Goal: Obtain resource: Obtain resource

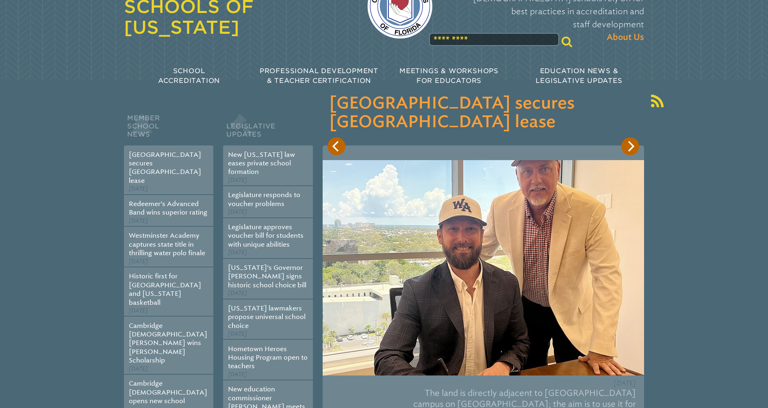
scroll to position [52, 0]
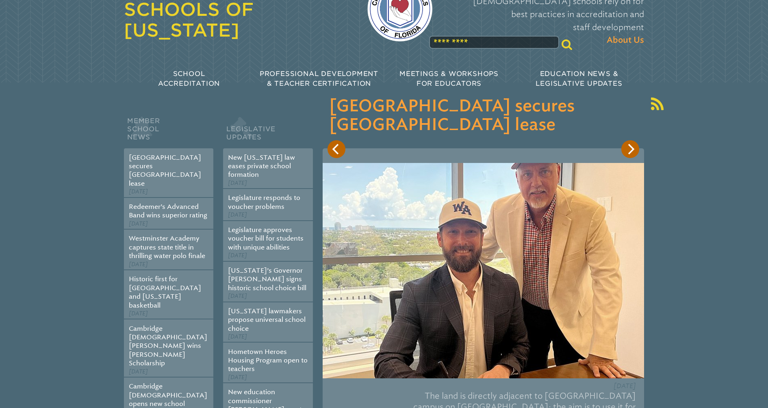
click at [634, 152] on icon "Next" at bounding box center [630, 149] width 11 height 11
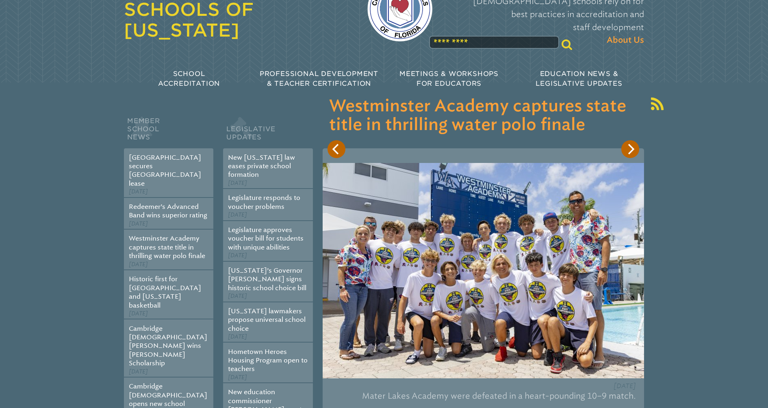
click at [633, 152] on icon "Next" at bounding box center [630, 149] width 11 height 11
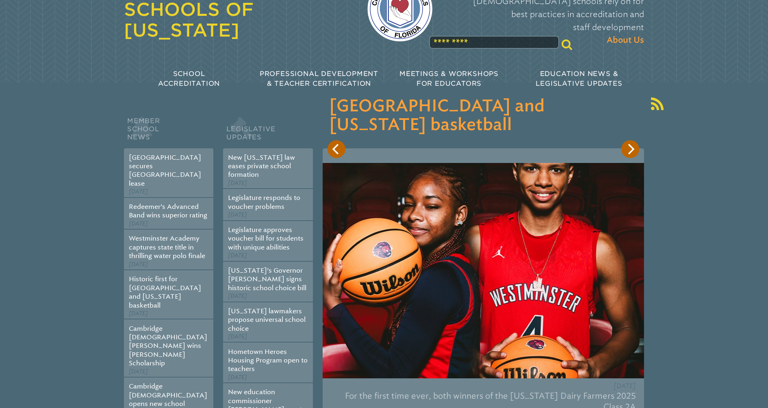
click at [633, 152] on icon "Next" at bounding box center [630, 149] width 11 height 11
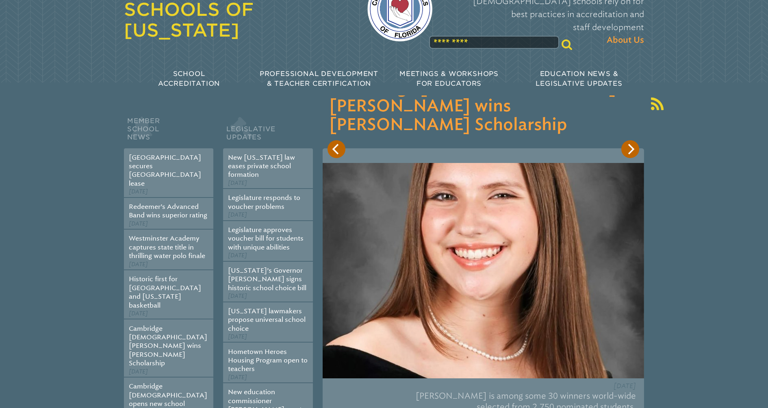
click at [632, 152] on icon "Next" at bounding box center [630, 149] width 11 height 11
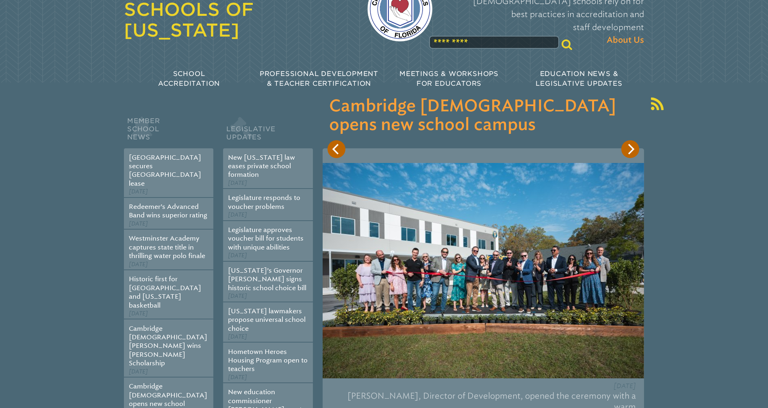
click at [629, 147] on icon "Next" at bounding box center [630, 149] width 11 height 11
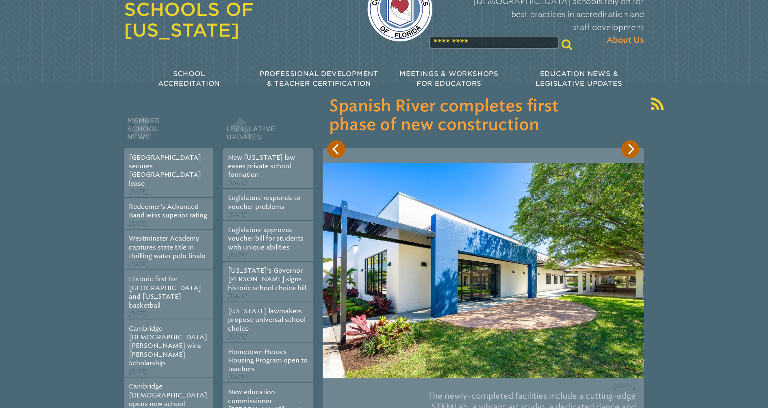
click at [627, 147] on icon "Next" at bounding box center [630, 149] width 11 height 11
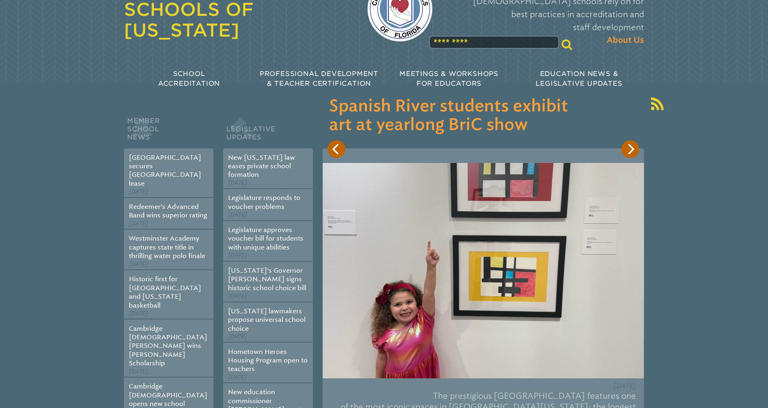
scroll to position [0, 0]
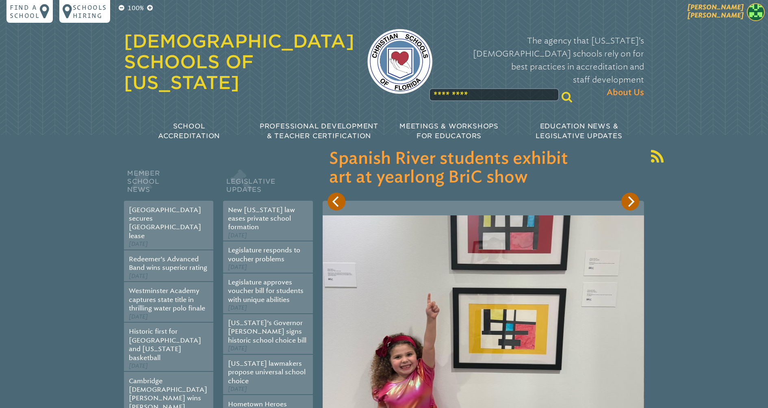
click at [736, 17] on span "[PERSON_NAME]" at bounding box center [716, 11] width 56 height 16
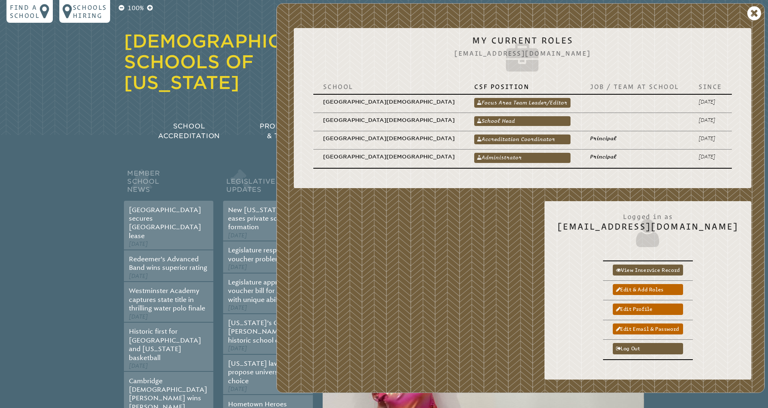
click at [199, 165] on div "Member School News [GEOGRAPHIC_DATA] secures [GEOGRAPHIC_DATA] lease [DATE] Red…" at bounding box center [384, 354] width 520 height 438
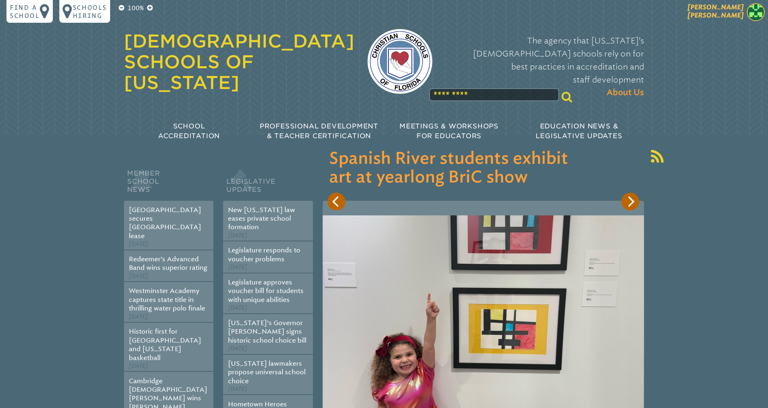
click at [734, 14] on span "[PERSON_NAME]" at bounding box center [716, 11] width 56 height 16
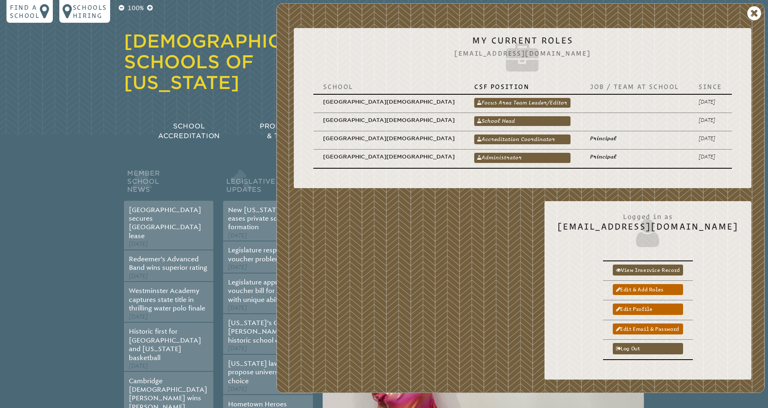
click at [100, 93] on div "100% Find a school Schools Hiring [PERSON_NAME] [PERSON_NAME] My Current Roles …" at bounding box center [384, 77] width 768 height 154
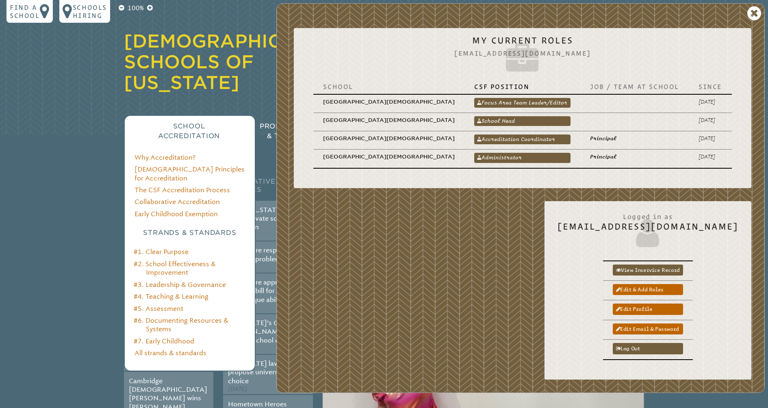
click at [137, 128] on div "School Accreditation" at bounding box center [189, 131] width 130 height 33
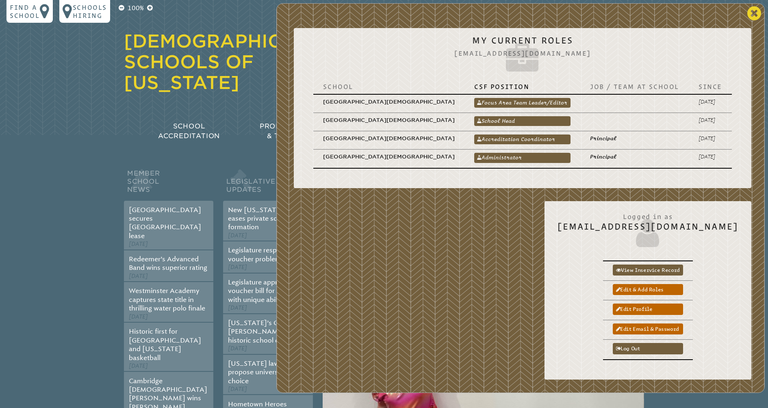
click at [755, 12] on icon at bounding box center [754, 13] width 14 height 16
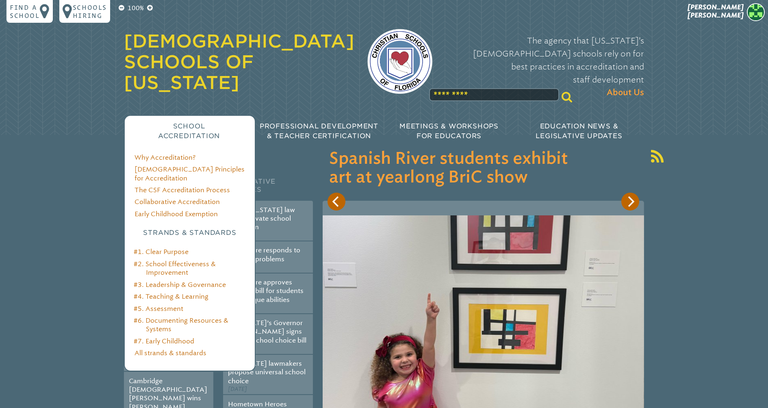
click at [187, 122] on p "School Accreditation" at bounding box center [189, 132] width 130 height 20
click at [195, 122] on span "School Accreditation" at bounding box center [189, 130] width 62 height 17
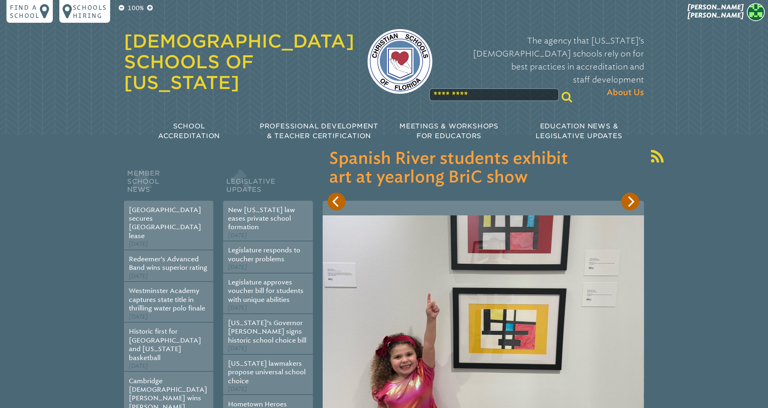
click at [480, 87] on div at bounding box center [502, 97] width 148 height 20
click at [480, 88] on input "text" at bounding box center [494, 94] width 130 height 13
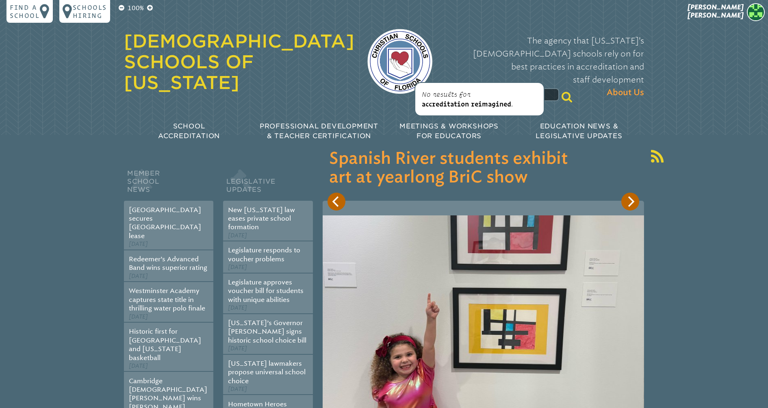
type input "**********"
click at [510, 88] on input "**********" at bounding box center [494, 94] width 130 height 13
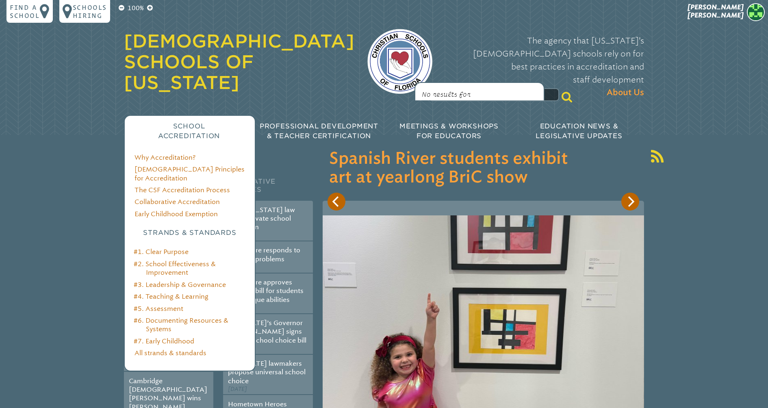
click at [190, 122] on span "School Accreditation" at bounding box center [189, 130] width 62 height 17
click at [178, 154] on link "Why Accreditation?" at bounding box center [165, 158] width 61 height 8
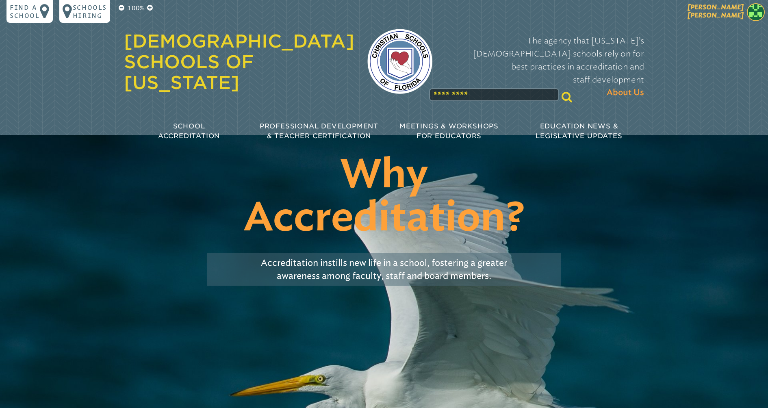
click at [723, 7] on span "[PERSON_NAME]" at bounding box center [716, 11] width 56 height 16
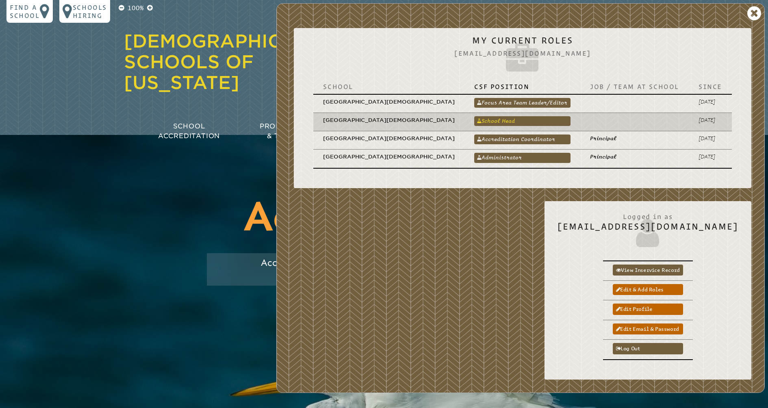
click at [506, 116] on link "School Head" at bounding box center [522, 121] width 96 height 10
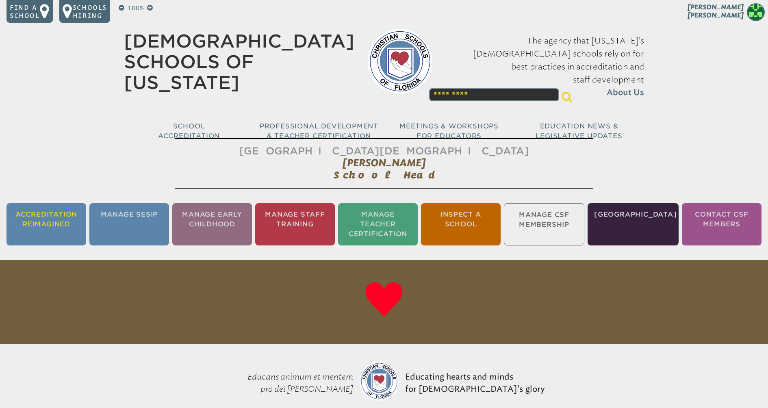
click at [40, 225] on li "Accreditation Reimagined" at bounding box center [47, 224] width 80 height 42
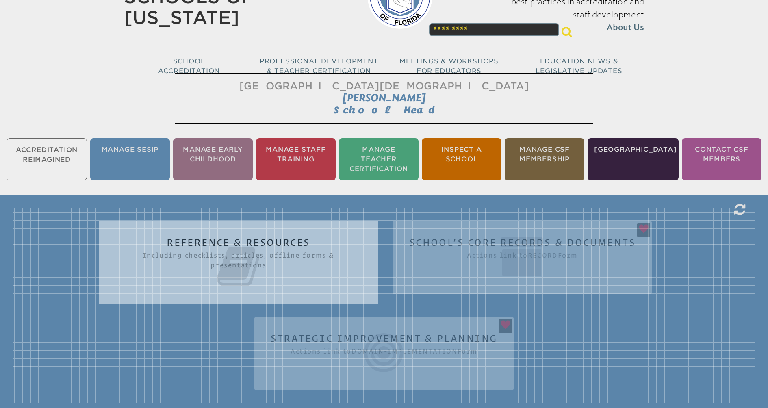
scroll to position [135, 0]
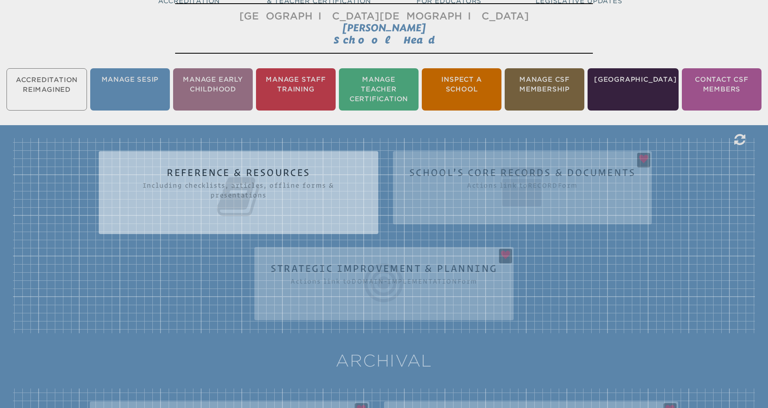
click at [431, 276] on div "Reference & Resources Including checklists, articles, offline forms & presentat…" at bounding box center [384, 235] width 742 height 195
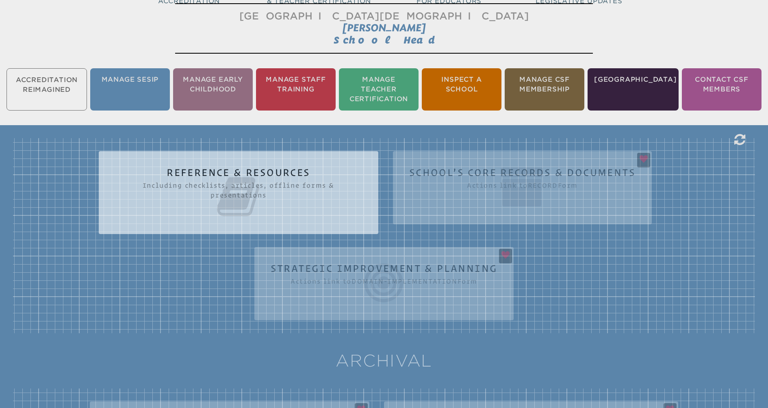
click at [312, 191] on icon at bounding box center [238, 197] width 247 height 46
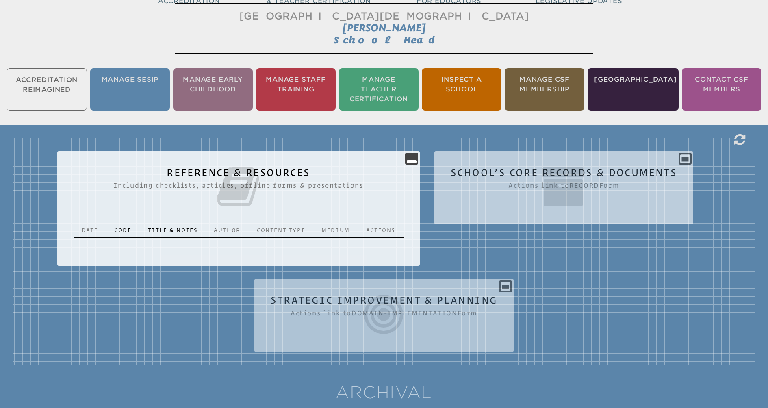
click at [556, 180] on icon at bounding box center [564, 187] width 226 height 46
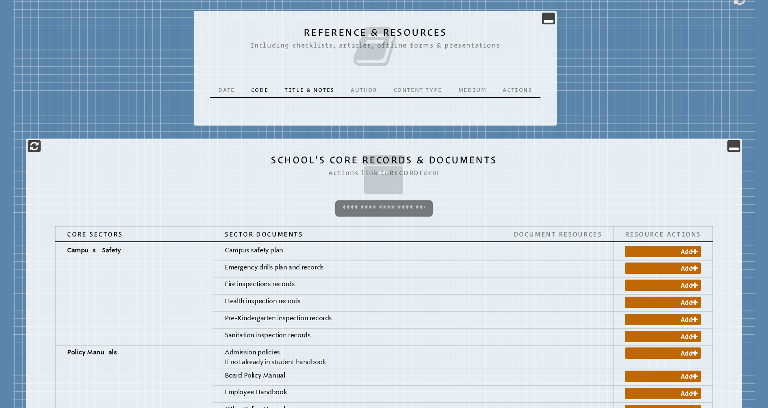
scroll to position [300, 0]
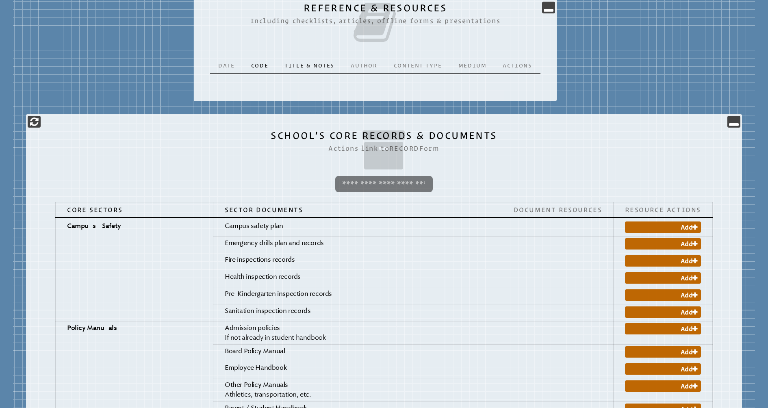
click at [507, 217] on th "Document Resources" at bounding box center [558, 209] width 112 height 15
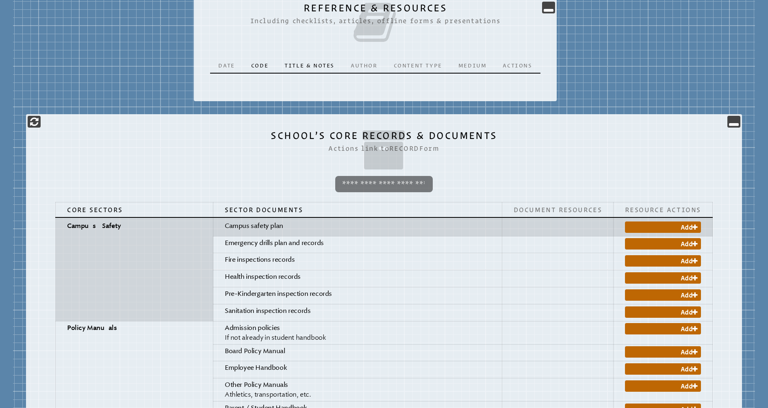
click at [507, 223] on td at bounding box center [558, 226] width 112 height 19
click at [649, 226] on link "Add" at bounding box center [663, 226] width 76 height 11
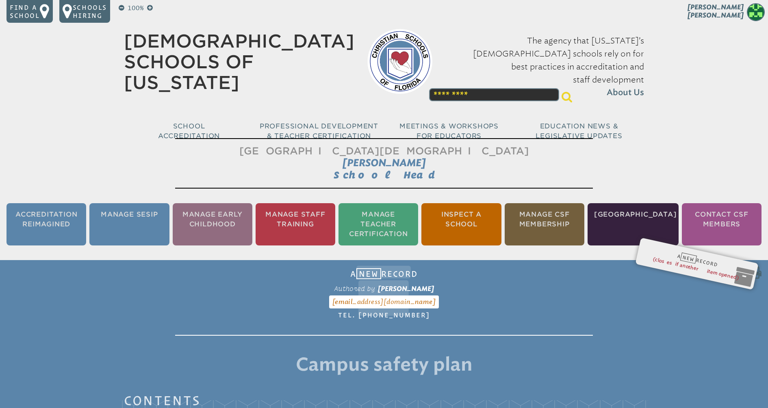
scroll to position [300, 0]
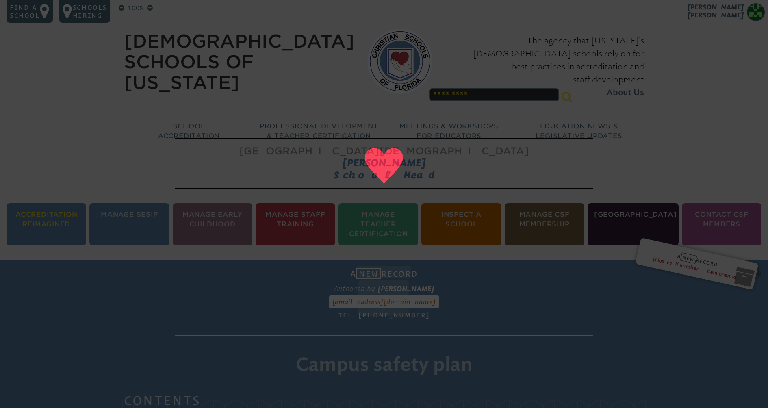
click at [62, 235] on li "Accreditation Reimagined" at bounding box center [47, 224] width 80 height 42
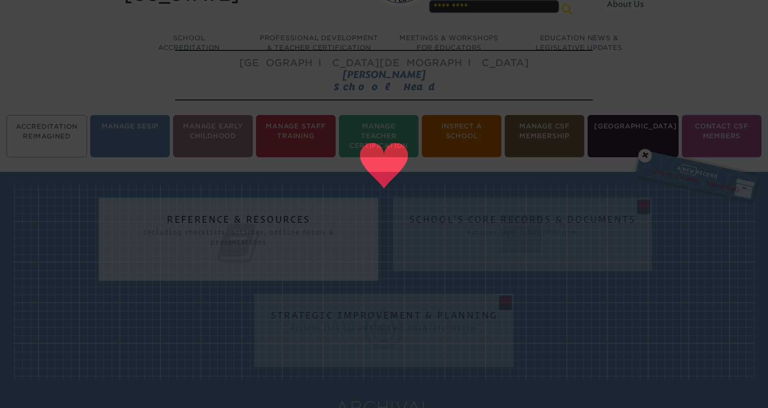
scroll to position [135, 0]
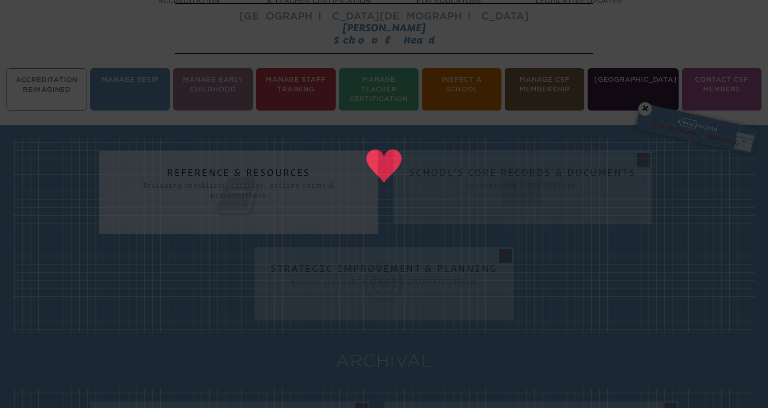
click at [346, 291] on div "Reference & Resources Including checklists, articles, offline forms & presentat…" at bounding box center [384, 235] width 742 height 195
click at [283, 178] on icon at bounding box center [238, 197] width 247 height 46
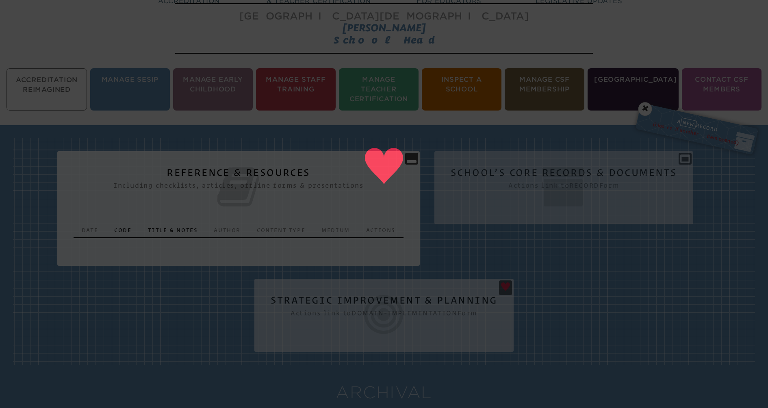
click at [339, 299] on icon at bounding box center [384, 315] width 227 height 46
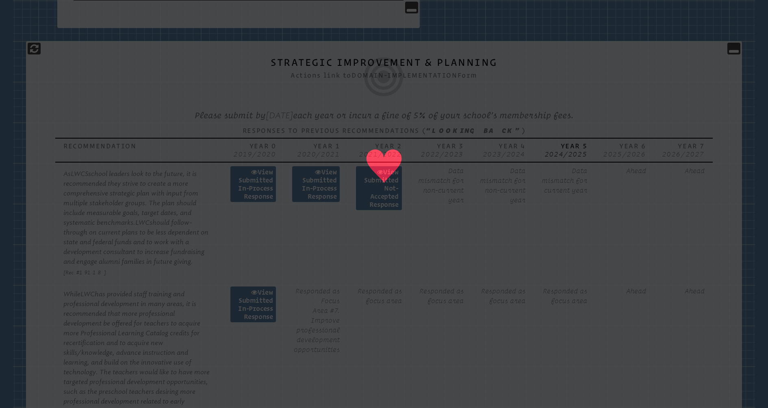
scroll to position [0, 0]
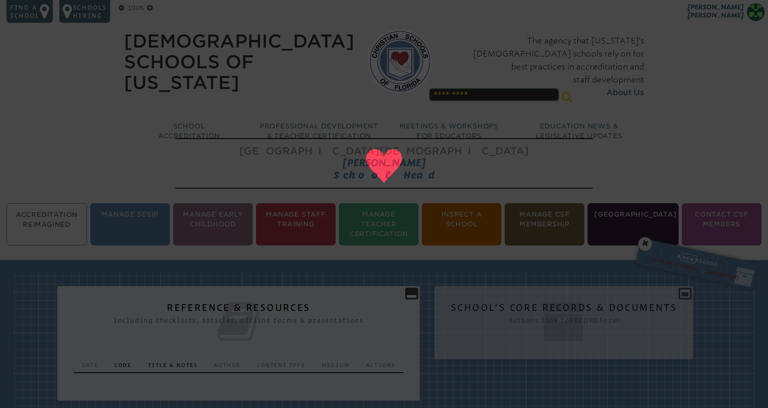
click at [495, 317] on icon at bounding box center [564, 322] width 226 height 46
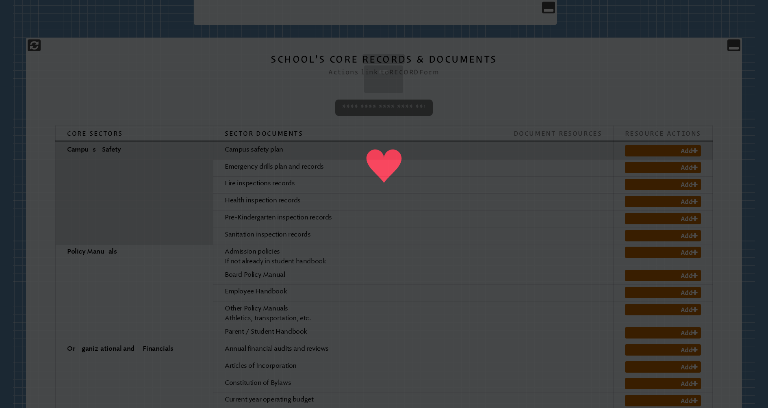
scroll to position [392, 0]
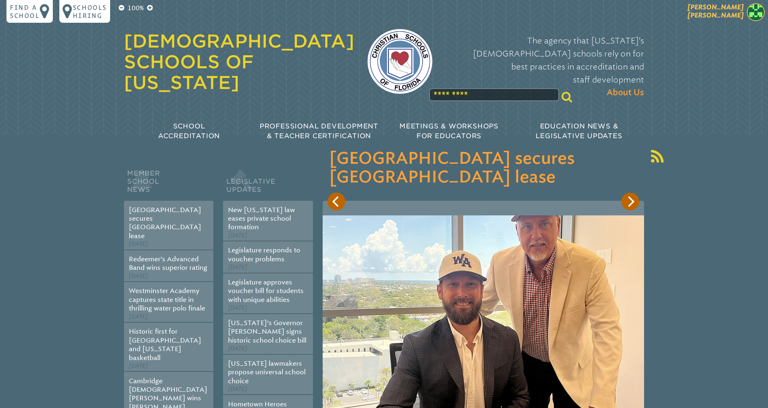
click at [737, 9] on span "[PERSON_NAME]" at bounding box center [716, 11] width 56 height 16
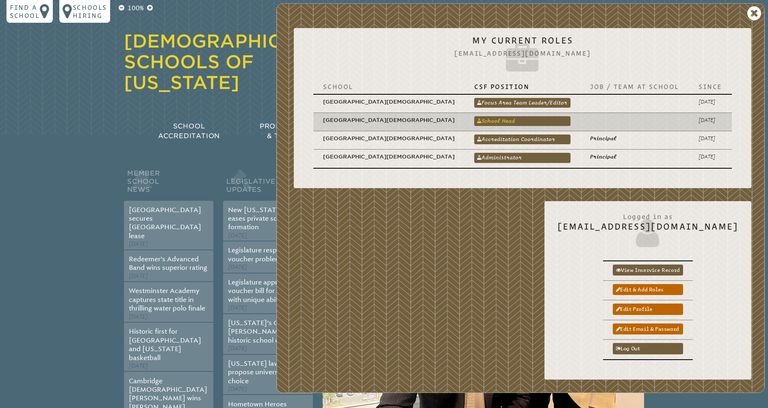
click at [513, 116] on link "School Head" at bounding box center [522, 121] width 96 height 10
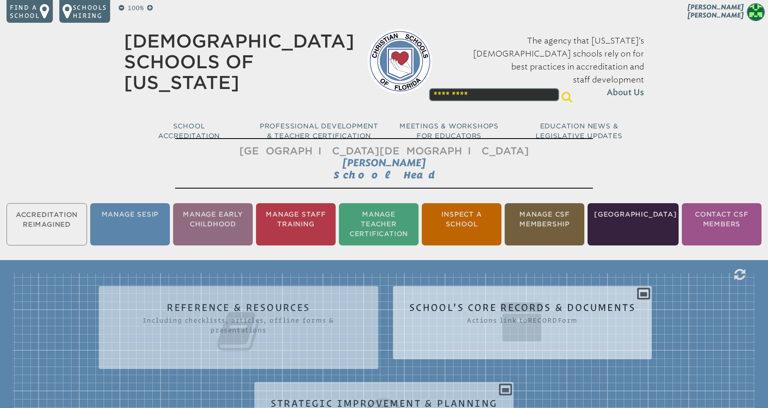
click at [527, 306] on icon at bounding box center [522, 322] width 226 height 46
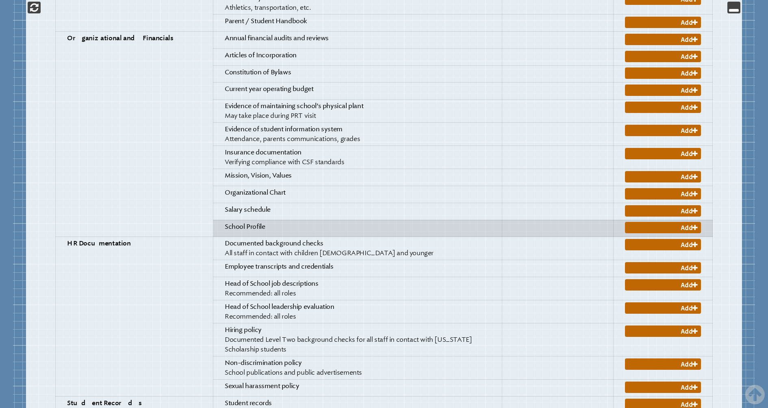
scroll to position [679, 0]
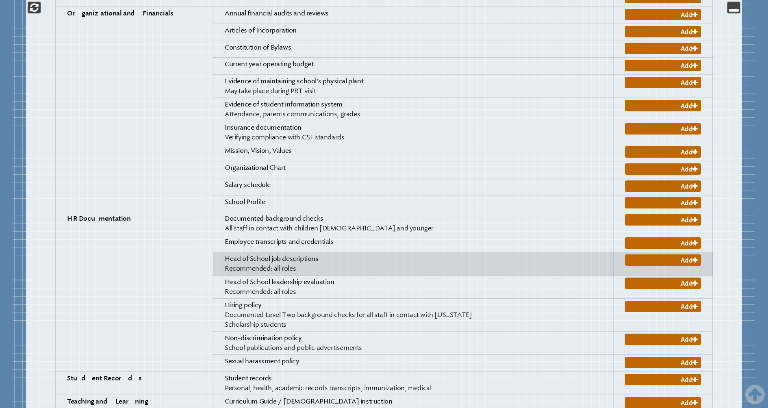
click at [264, 258] on span "Head of School job descriptions" at bounding box center [272, 259] width 94 height 8
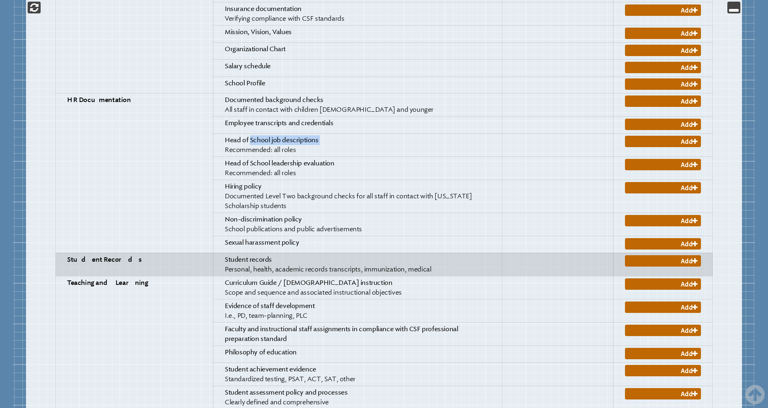
scroll to position [800, 0]
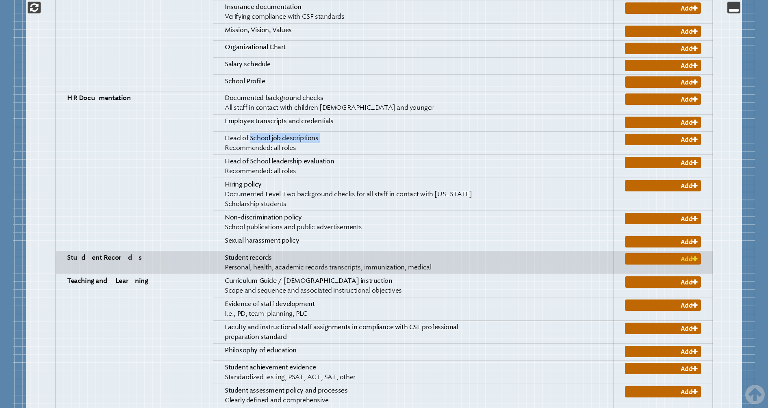
click at [654, 253] on link "Add" at bounding box center [663, 258] width 76 height 11
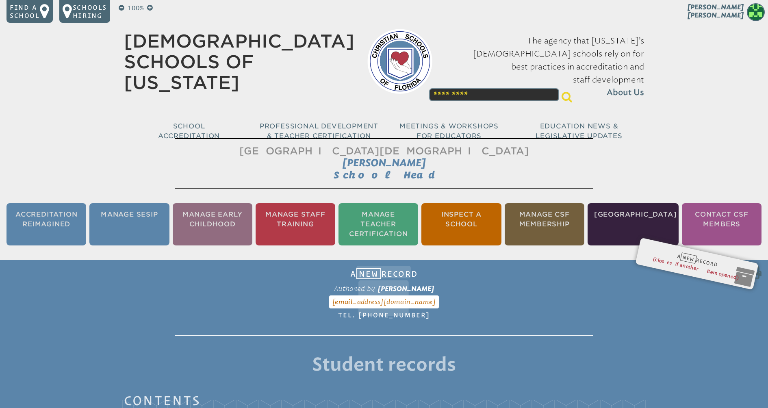
click at [708, 260] on div "A New Record Form RECORD Authored by Dustin Bowlin dbowlin@lwcs.org Tel. 561717…" at bounding box center [697, 257] width 104 height 15
click at [42, 232] on li "Accreditation Reimagined" at bounding box center [47, 224] width 80 height 42
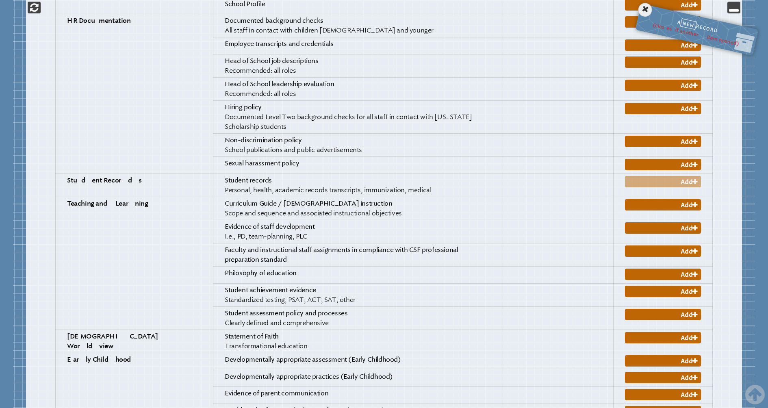
scroll to position [876, 0]
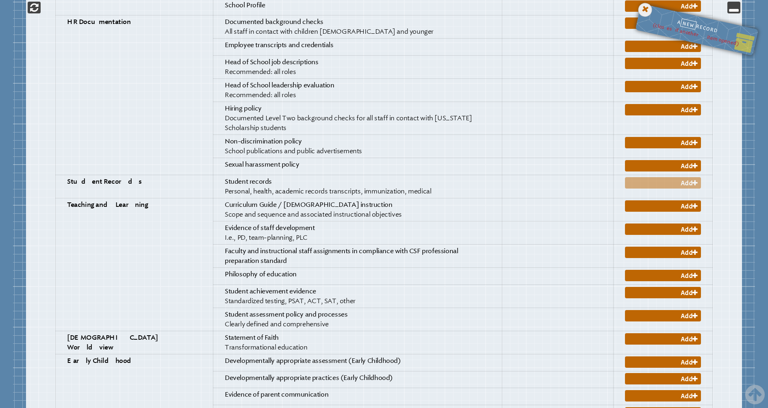
click at [645, 9] on icon at bounding box center [645, 10] width 17 height 17
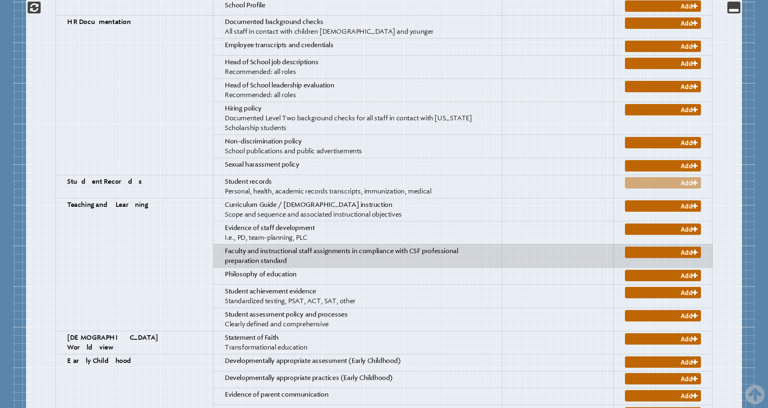
click at [319, 247] on span "Faculty and instructional staff assignments in compliance with CSF professional…" at bounding box center [341, 255] width 233 height 17
copy tr "Faculty and instructional staff assignments in compliance with CSF professional…"
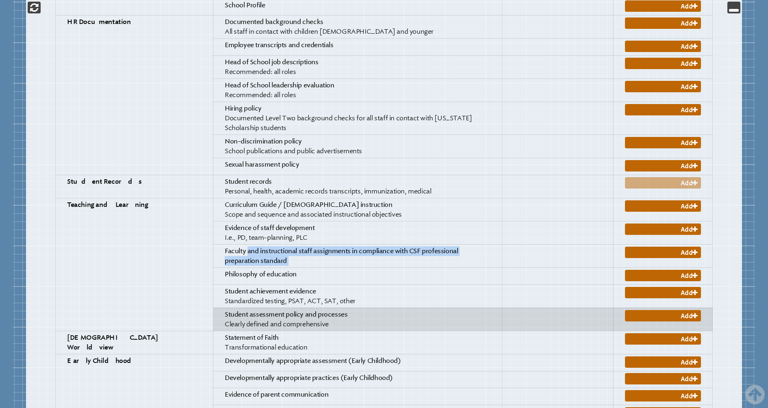
drag, startPoint x: 291, startPoint y: 311, endPoint x: 188, endPoint y: 300, distance: 103.0
click at [225, 310] on p "Student assessment policy and processes Clearly defined and comprehensive" at bounding box center [357, 320] width 265 height 20
copy p "Student assessment policy and processes Clearly defined and comprehensive"
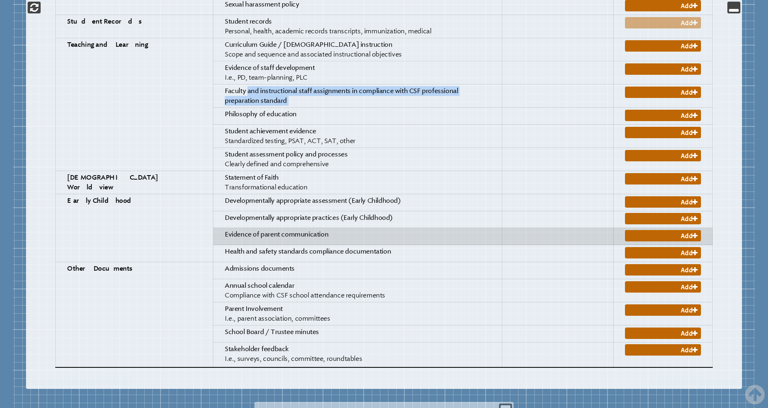
scroll to position [1036, 0]
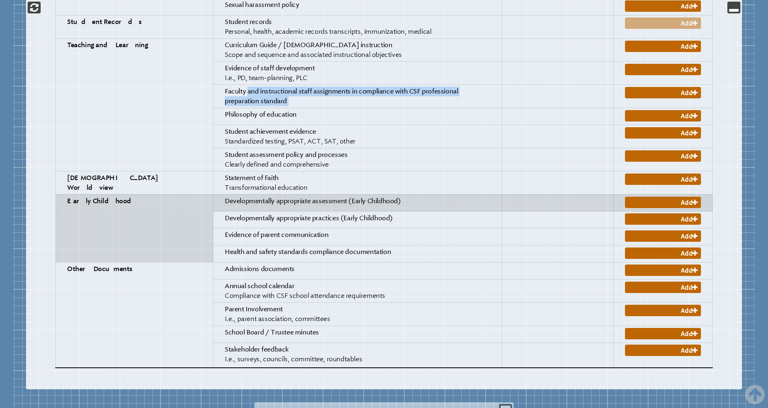
drag, startPoint x: 367, startPoint y: 183, endPoint x: 179, endPoint y: 185, distance: 187.4
click at [213, 194] on td "Developmentally appropriate assessment (Early Childhood)" at bounding box center [357, 202] width 289 height 17
copy span "Developmentally appropriate assessment (Early Childhood)"
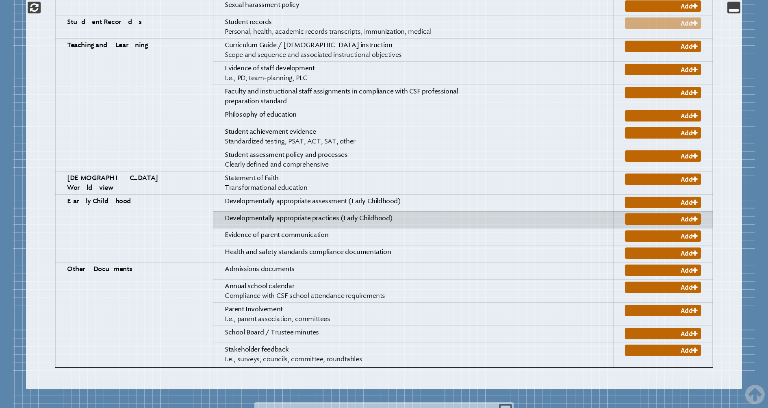
click at [415, 213] on p "Developmentally appropriate practices (Early Childhood)" at bounding box center [357, 218] width 265 height 10
drag, startPoint x: 371, startPoint y: 202, endPoint x: 189, endPoint y: 204, distance: 182.5
click at [225, 213] on p "Developmentally appropriate practices (Early Childhood)" at bounding box center [357, 218] width 265 height 10
copy span "Developmentally appropriate practices (Early Childhood)"
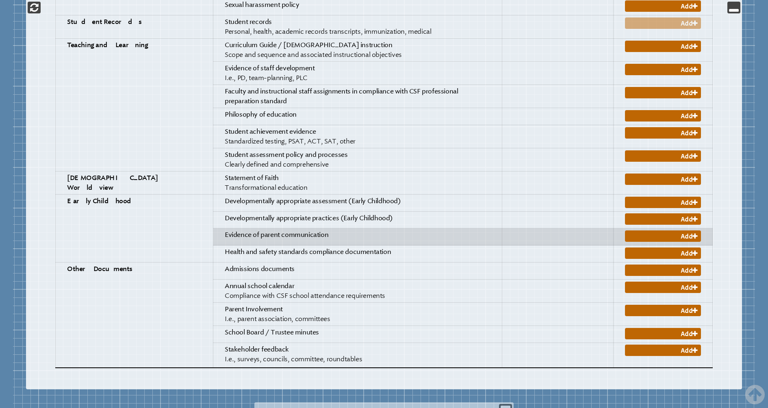
click at [254, 231] on span "Evidence of parent communication" at bounding box center [277, 235] width 104 height 8
drag, startPoint x: 299, startPoint y: 221, endPoint x: 178, endPoint y: 221, distance: 120.7
click at [213, 228] on td "Evidence of parent communication" at bounding box center [357, 236] width 289 height 17
copy span "Evidence of parent communication"
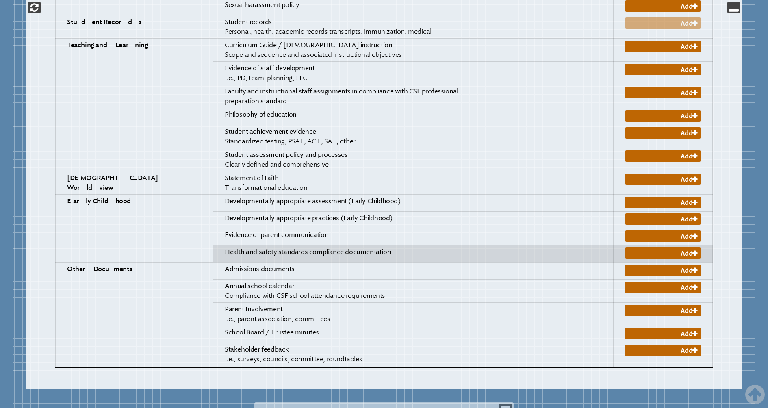
click at [355, 247] on p "Health and safety standards compliance documentation" at bounding box center [357, 252] width 265 height 10
drag, startPoint x: 358, startPoint y: 234, endPoint x: 189, endPoint y: 239, distance: 168.7
click at [225, 247] on p "Health and safety standards compliance documentation" at bounding box center [357, 252] width 265 height 10
copy span "Health and safety standards compliance documentation"
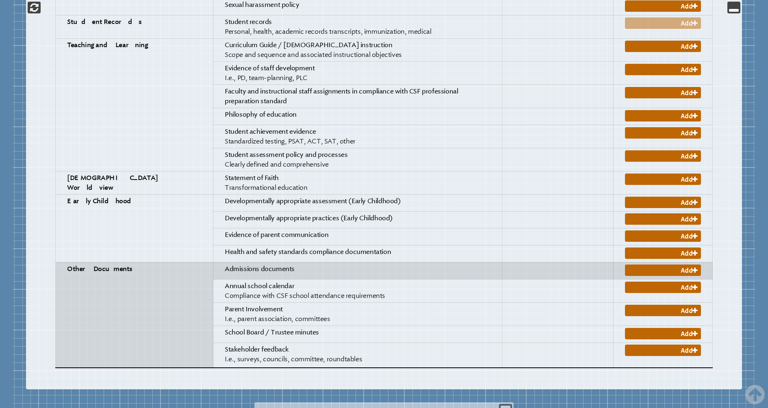
drag, startPoint x: 263, startPoint y: 254, endPoint x: 187, endPoint y: 254, distance: 76.0
click at [225, 264] on p "Admissions documents" at bounding box center [357, 269] width 265 height 10
copy span "Admissions documents"
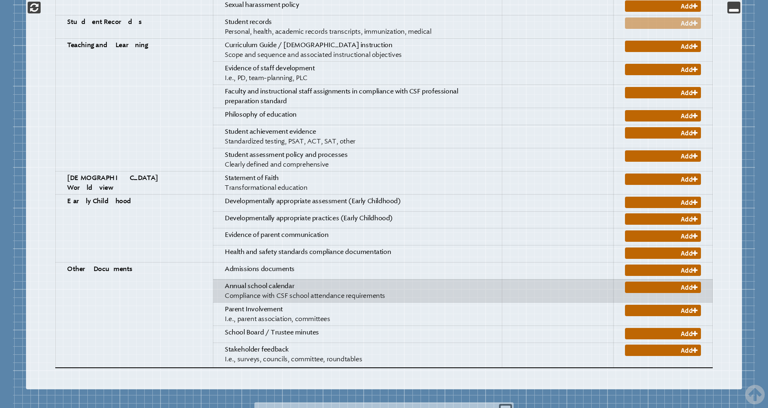
click at [351, 281] on p "Annual school calendar Compliance with CSF school attendance requirements" at bounding box center [357, 291] width 265 height 20
drag, startPoint x: 351, startPoint y: 280, endPoint x: 187, endPoint y: 270, distance: 163.7
click at [225, 281] on p "Annual school calendar Compliance with CSF school attendance requirements" at bounding box center [357, 291] width 265 height 20
copy p "Annual school calendar Compliance with CSF school attendance requirements"
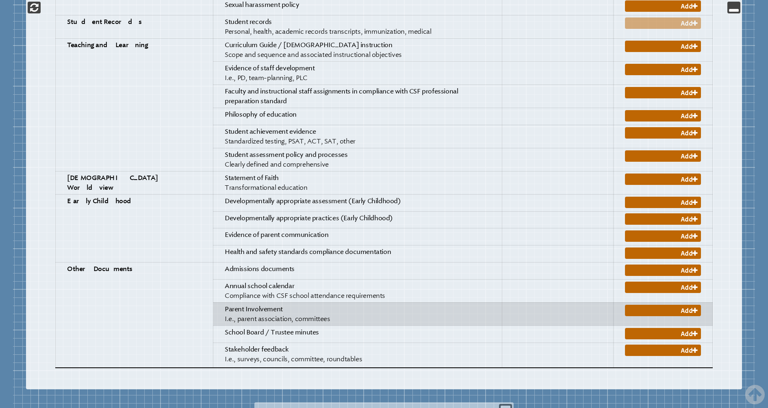
click at [284, 304] on p "Parent Involvement I.e., parent association, committees" at bounding box center [357, 314] width 265 height 20
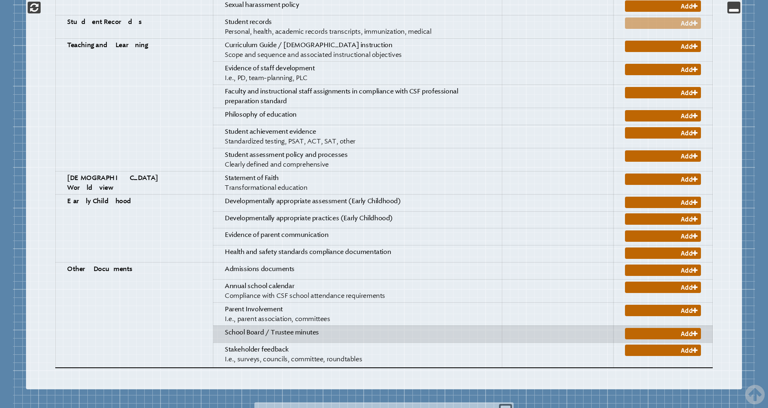
click at [343, 328] on p "School Board / Trustee minutes" at bounding box center [357, 333] width 265 height 10
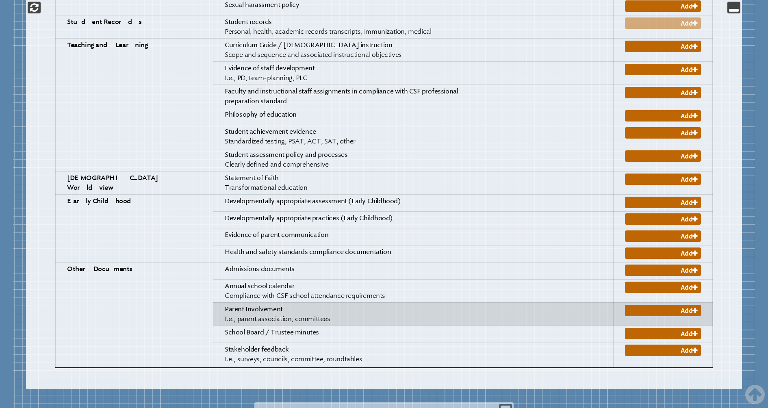
drag, startPoint x: 301, startPoint y: 303, endPoint x: 211, endPoint y: 287, distance: 91.6
click at [213, 302] on td "Parent Involvement I.e., parent association, committees" at bounding box center [357, 313] width 289 height 23
copy p "Parent Involvement I.e., parent association, committees"
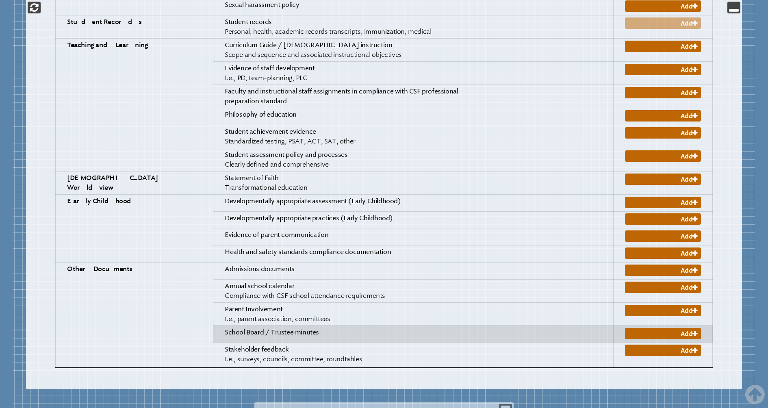
click at [284, 328] on p "School Board / Trustee minutes" at bounding box center [357, 333] width 265 height 10
click at [282, 328] on p "School Board / Trustee minutes" at bounding box center [357, 333] width 265 height 10
drag, startPoint x: 284, startPoint y: 317, endPoint x: 188, endPoint y: 318, distance: 95.9
click at [225, 328] on p "School Board / Trustee minutes" at bounding box center [357, 333] width 265 height 10
copy span "School Board / Trustee minutes"
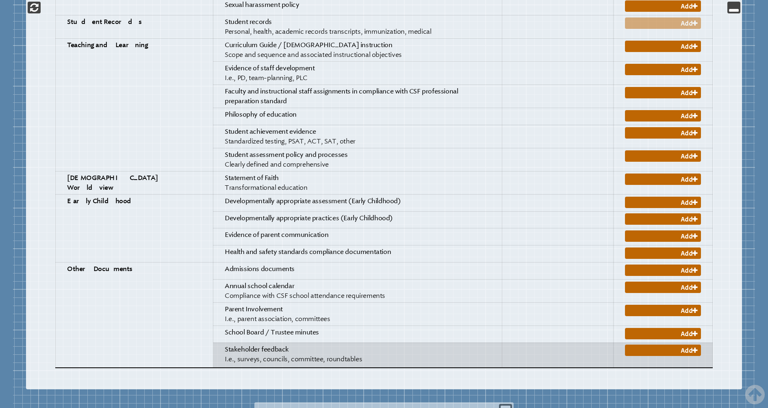
click at [274, 345] on p "Stakeholder feedback I.e., surveys, councils, committee, roundtables" at bounding box center [357, 355] width 265 height 20
click at [247, 345] on span "Stakeholder feedback" at bounding box center [257, 349] width 64 height 8
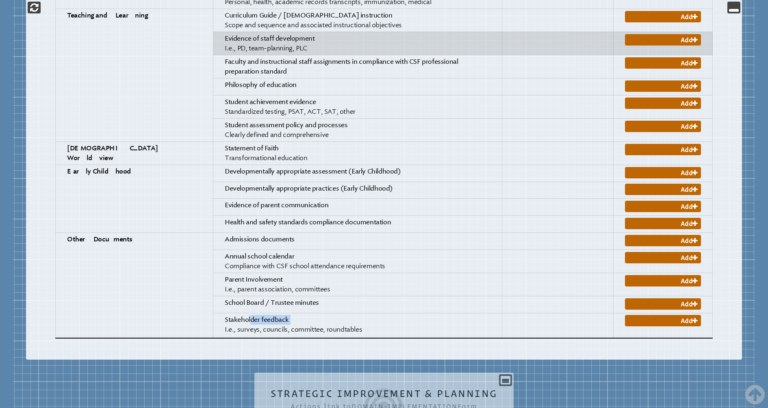
scroll to position [1070, 0]
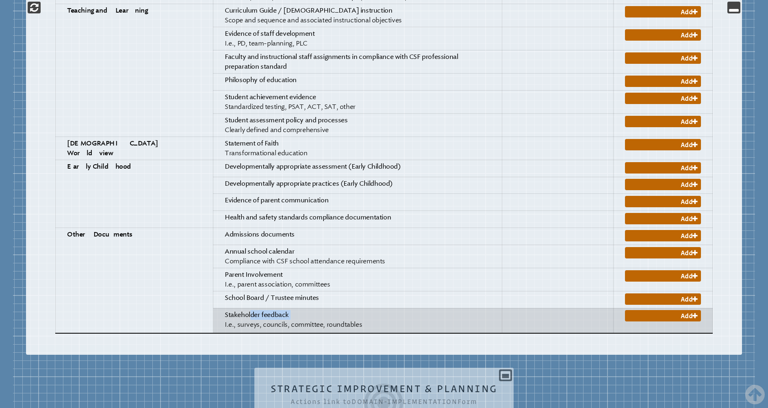
click at [309, 310] on p "Stakeholder feedback I.e., surveys, councils, committee, roundtables" at bounding box center [357, 320] width 265 height 20
click at [323, 321] on span "I.e., surveys, councils, committee, roundtables" at bounding box center [293, 325] width 137 height 8
drag, startPoint x: 328, startPoint y: 313, endPoint x: 184, endPoint y: 310, distance: 143.5
click at [213, 310] on td "Stakeholder feedback I.e., surveys, councils, committee, roundtables" at bounding box center [357, 320] width 289 height 25
